Goal: Navigation & Orientation: Go to known website

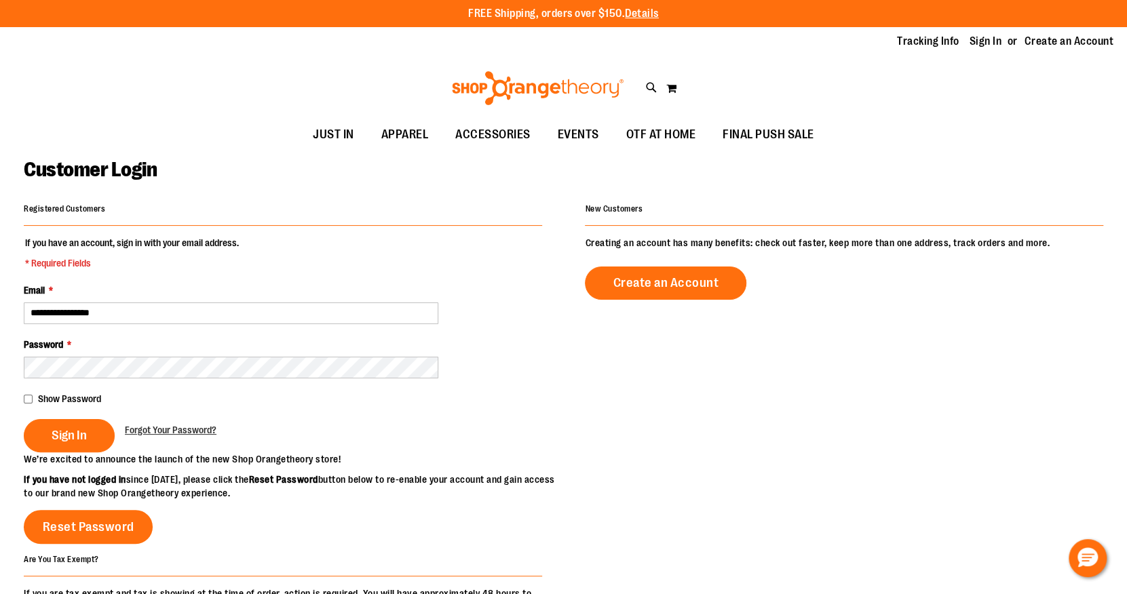
click at [537, 83] on img at bounding box center [538, 88] width 176 height 34
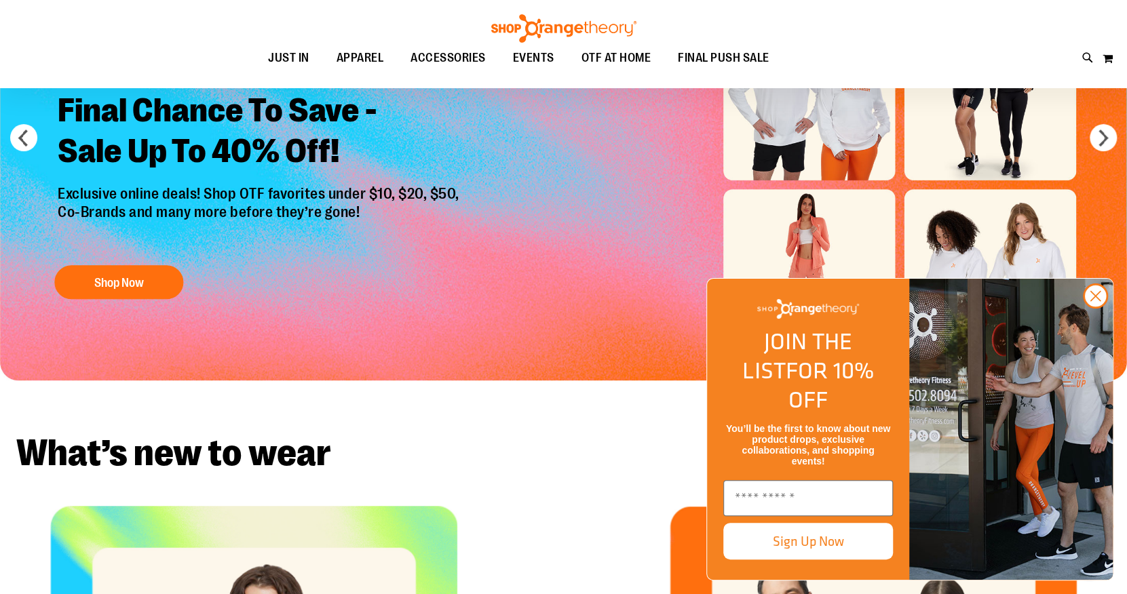
scroll to position [108, 0]
